Goal: Information Seeking & Learning: Learn about a topic

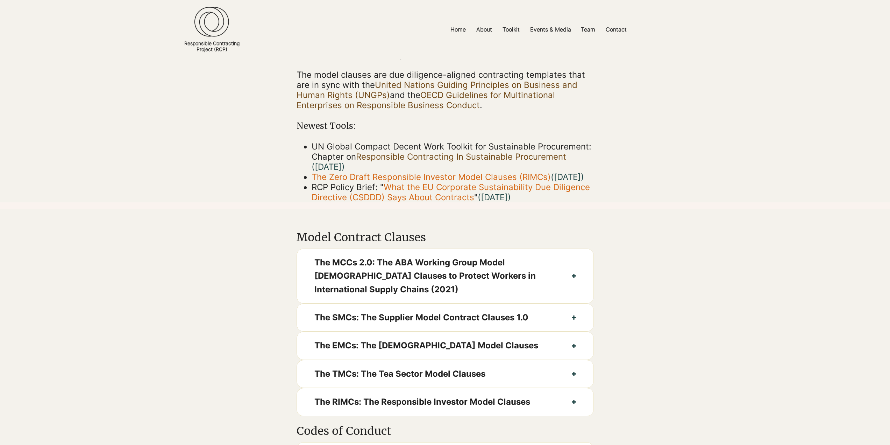
scroll to position [35, 0]
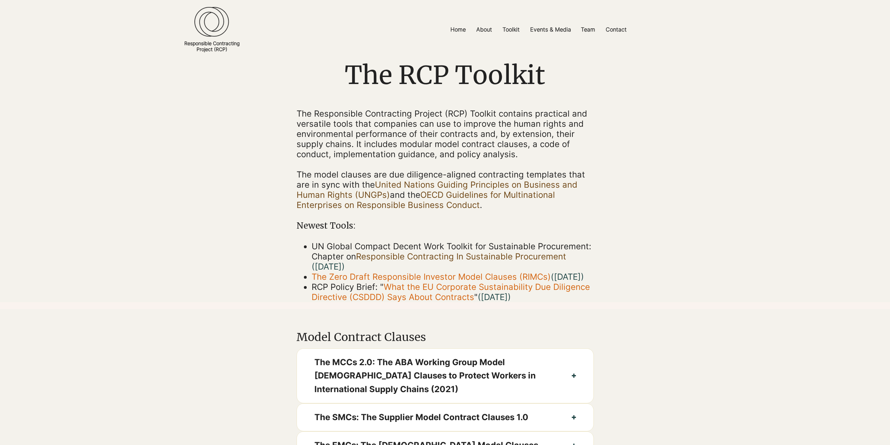
click at [438, 138] on span "The Responsible Contracting Project (RCP) Toolkit contains practical and versat…" at bounding box center [442, 133] width 291 height 51
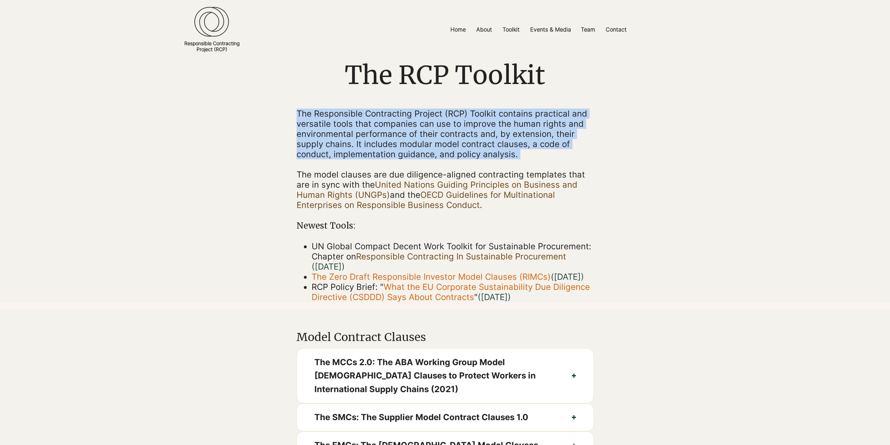
click at [438, 138] on span "The Responsible Contracting Project (RCP) Toolkit contains practical and versat…" at bounding box center [442, 133] width 291 height 51
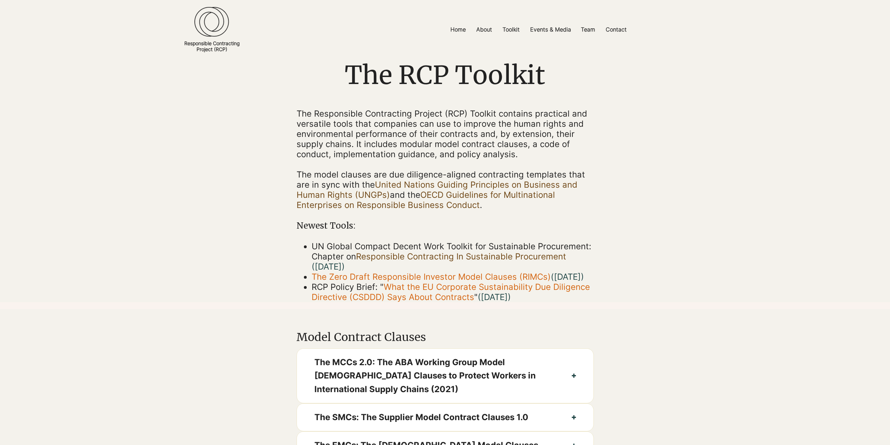
click at [563, 175] on span "The model clauses are due diligence-aligned contracting templates that are in s…" at bounding box center [441, 189] width 289 height 41
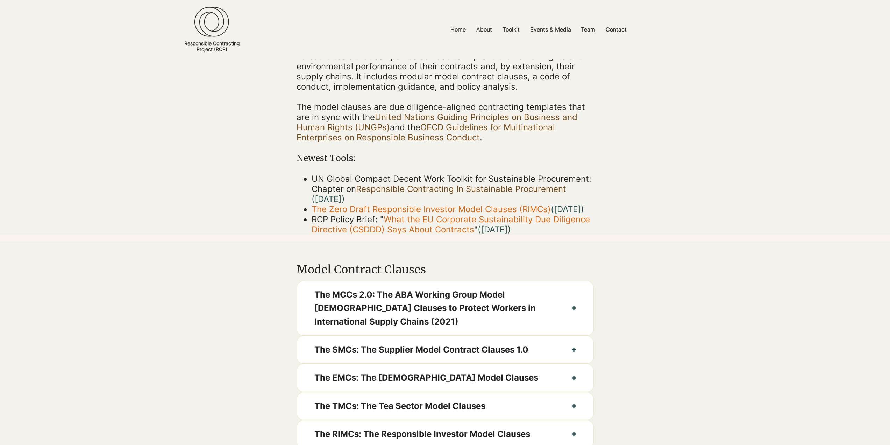
scroll to position [105, 0]
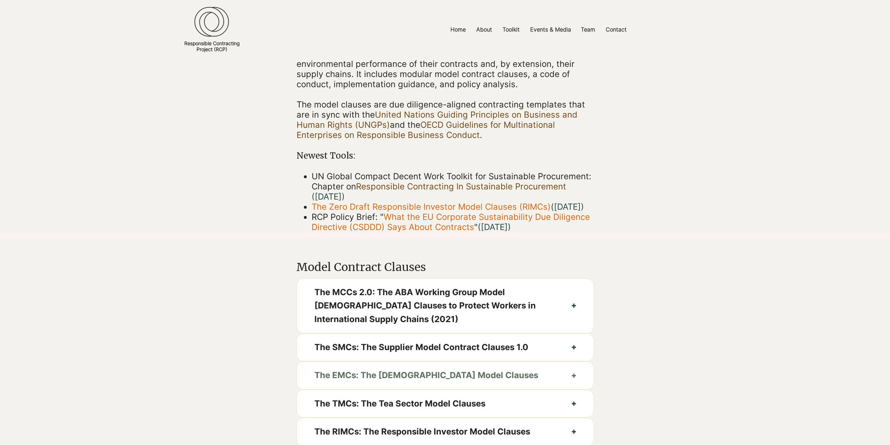
click at [524, 382] on span "The EMCs: The [DEMOGRAPHIC_DATA] Model Clauses" at bounding box center [434, 374] width 240 height 13
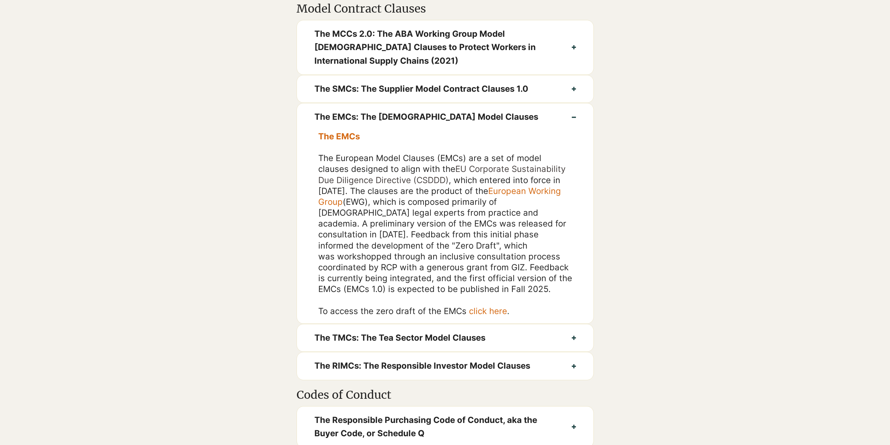
scroll to position [385, 0]
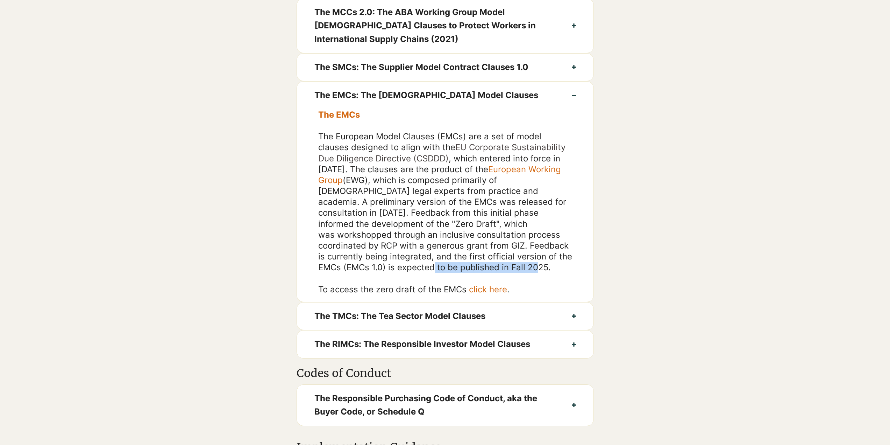
drag, startPoint x: 389, startPoint y: 277, endPoint x: 505, endPoint y: 278, distance: 115.8
click at [505, 273] on p "The European Model Clauses (EMCs) are a set of model clauses designed to align …" at bounding box center [445, 202] width 254 height 142
click at [515, 273] on p "The European Model Clauses (EMCs) are a set of model clauses designed to align …" at bounding box center [445, 202] width 254 height 142
